Goal: Task Accomplishment & Management: Manage account settings

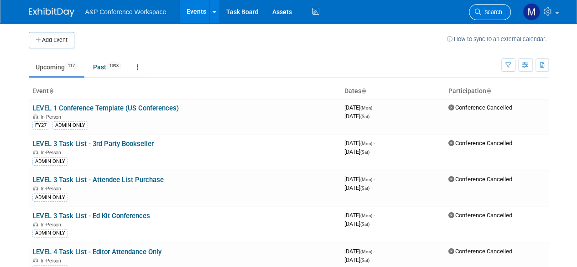
click at [494, 13] on span "Search" at bounding box center [491, 12] width 21 height 7
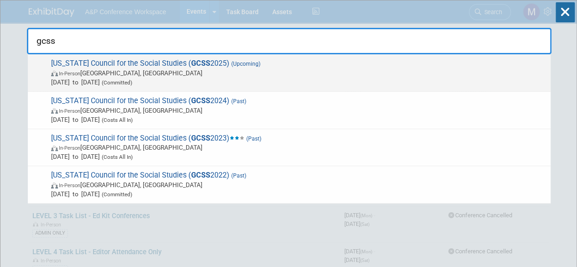
type input "gcss"
click at [101, 62] on span "Georgia Council for the Social Studies ( GCSS 2025) (Upcoming) In-Person Athens…" at bounding box center [296, 73] width 497 height 28
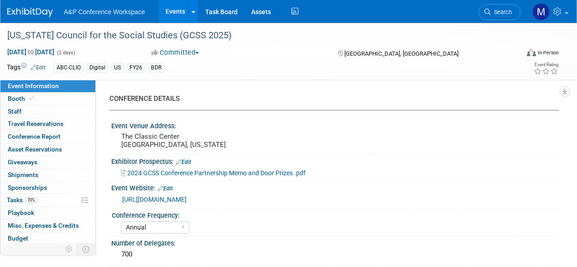
select select "Annual"
select select "Level 2"
select select "In-Person Booth"
select select "Schools"
select select "Bloomsbury Digital Resources"
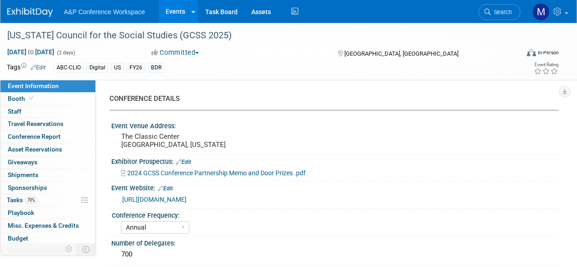
select select "[PERSON_NAME]"
select select "BDR Product Awareness and Trial Generation​"
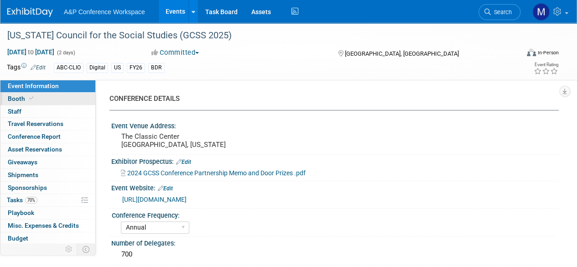
click at [54, 97] on link "Booth" at bounding box center [47, 99] width 95 height 12
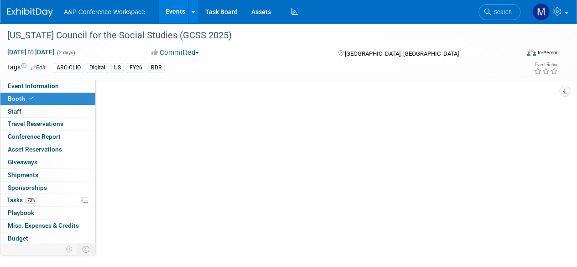
select select "CLDC - Digital/BDR"
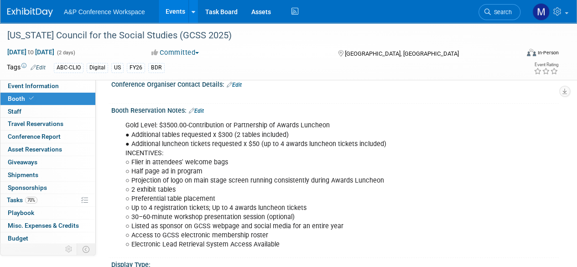
scroll to position [224, 0]
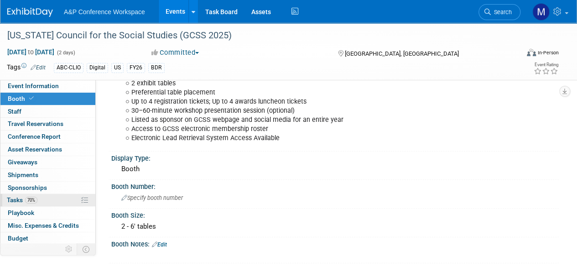
click at [45, 203] on link "70% Tasks 70%" at bounding box center [47, 200] width 95 height 12
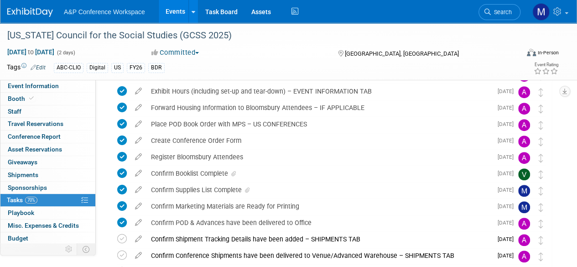
scroll to position [152, 0]
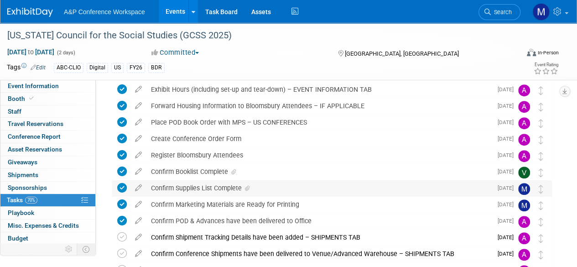
click at [293, 183] on div "Confirm Supplies List Complete" at bounding box center [319, 188] width 346 height 16
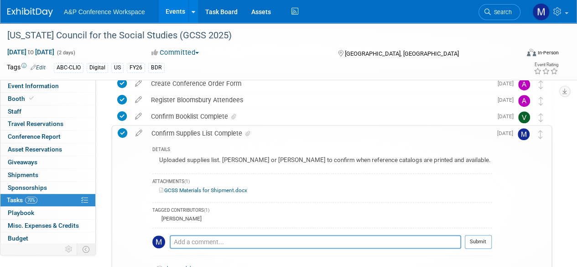
scroll to position [211, 0]
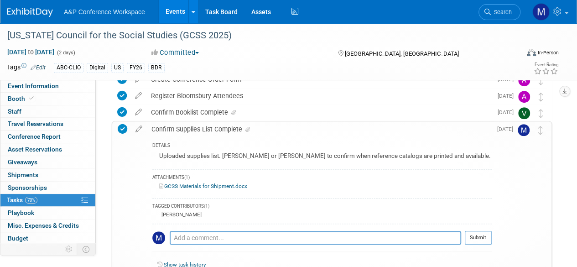
click at [219, 185] on link "GCSS Materials for Shipment.docx" at bounding box center [203, 186] width 88 height 6
